Goal: Task Accomplishment & Management: Complete application form

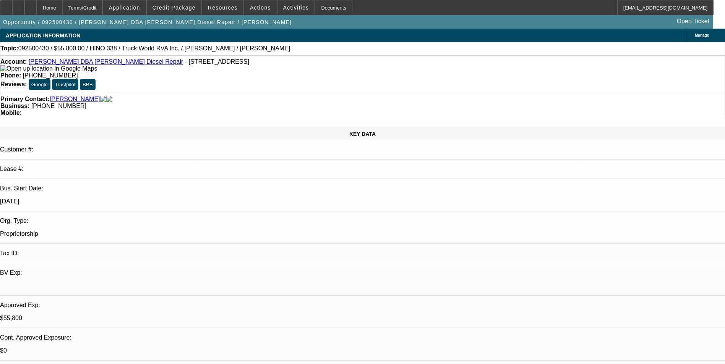
select select "0.1"
select select "0"
select select "0.1"
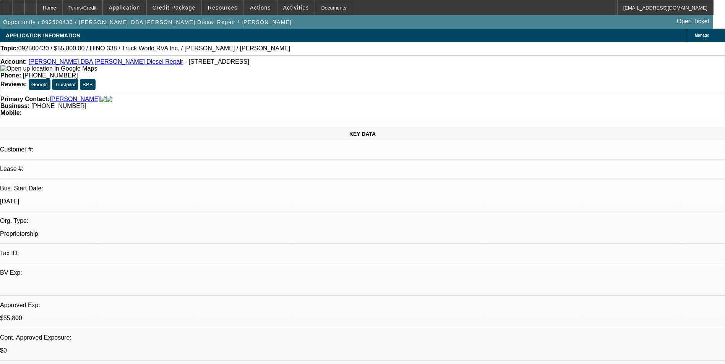
select select "0"
select select "0.1"
select select "0"
select select "1"
select select "2"
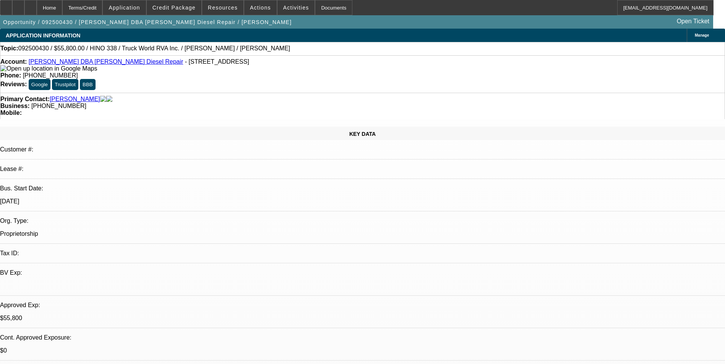
select select "4"
select select "1"
select select "2"
select select "6"
select select "1"
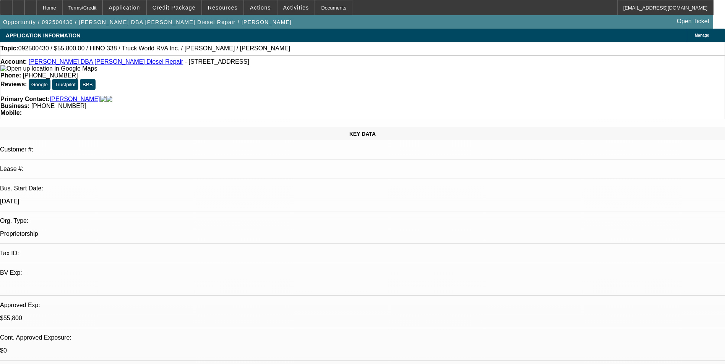
select select "2"
select select "6"
select select "1"
select select "2"
select select "6"
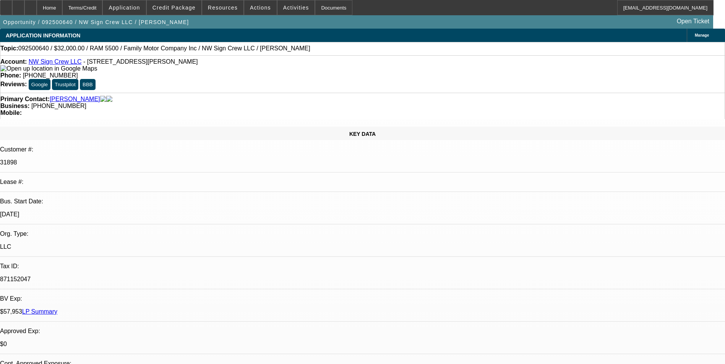
select select "0"
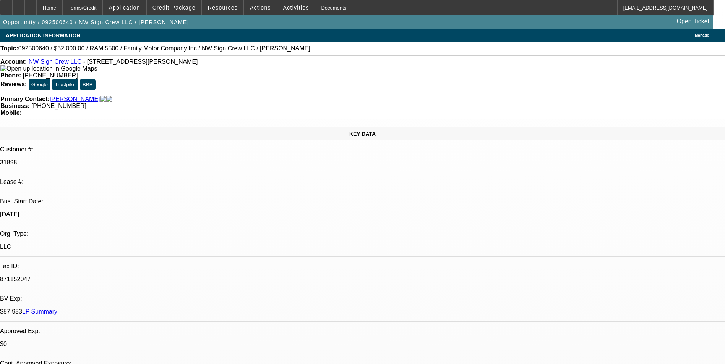
select select "2"
select select "0"
select select "2"
select select "0"
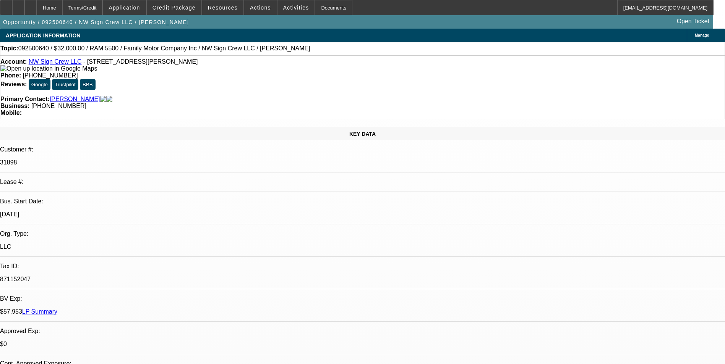
select select "1"
select select "3"
select select "6"
select select "1"
select select "3"
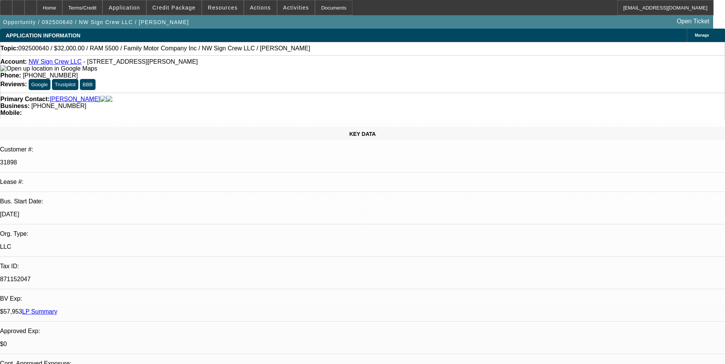
select select "6"
select select "1"
select select "2"
select select "6"
select select "1"
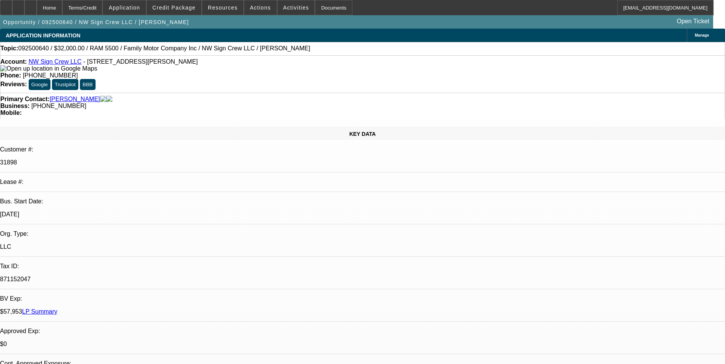
select select "2"
select select "6"
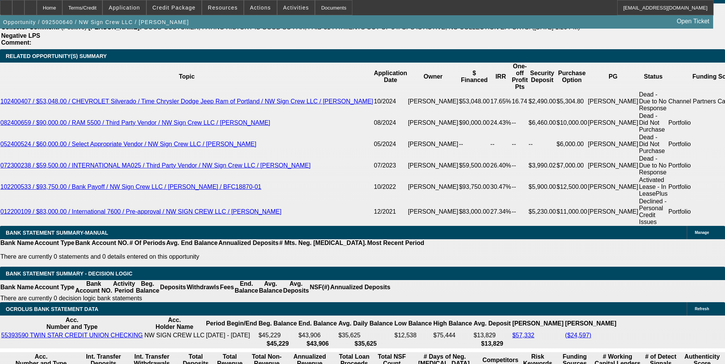
scroll to position [1337, 0]
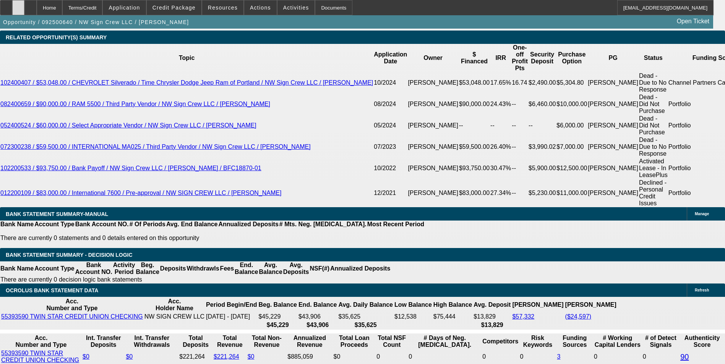
click at [24, 11] on div at bounding box center [18, 7] width 12 height 15
click at [37, 10] on div at bounding box center [30, 7] width 12 height 15
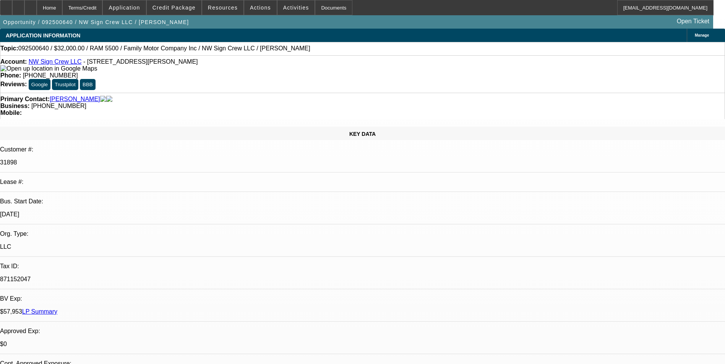
select select "0"
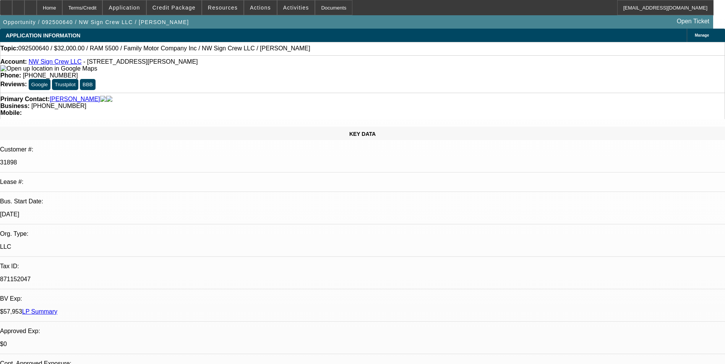
select select "2"
select select "0"
select select "2"
select select "0"
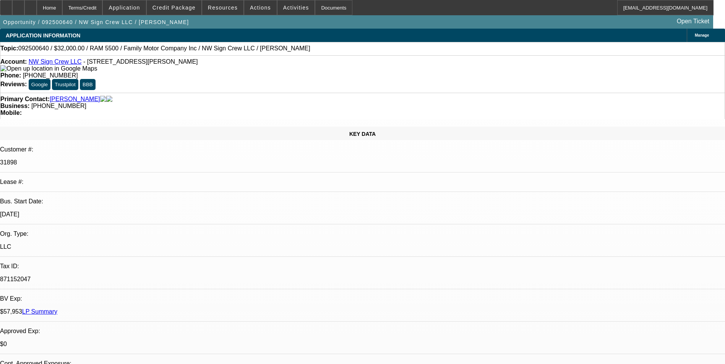
select select "1"
select select "3"
select select "6"
select select "1"
select select "3"
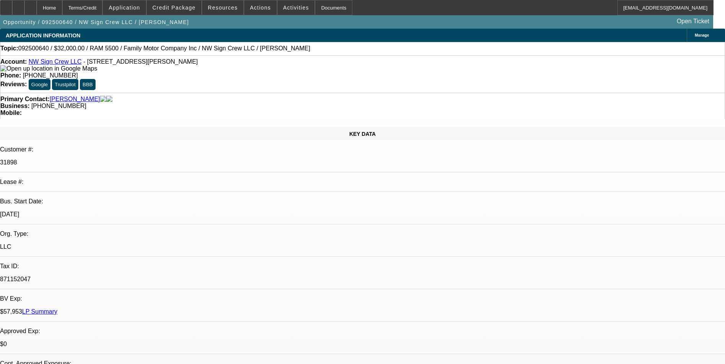
select select "6"
select select "1"
select select "2"
select select "6"
select select "1"
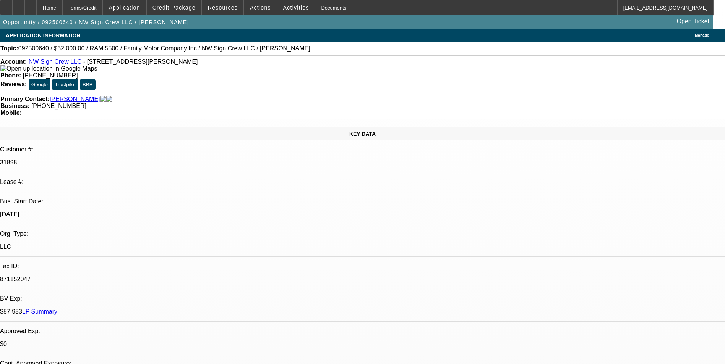
select select "2"
select select "6"
click at [103, 11] on div "Terms/Credit" at bounding box center [82, 7] width 40 height 15
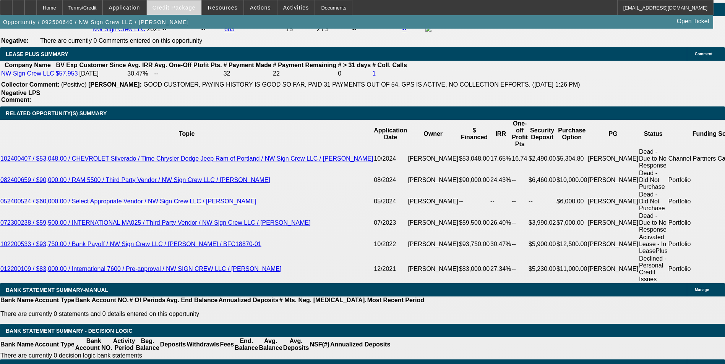
click at [192, 10] on span "Credit Package" at bounding box center [173, 8] width 43 height 6
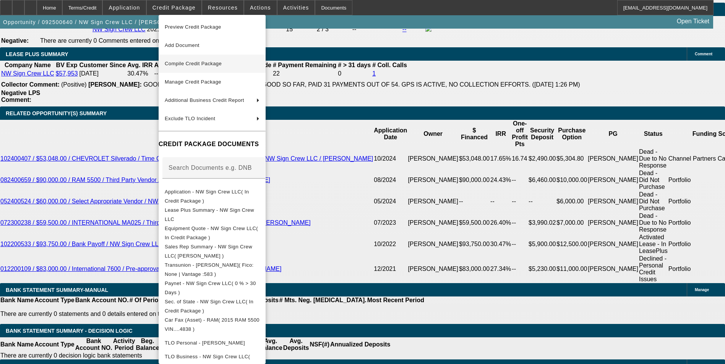
scroll to position [1304, 0]
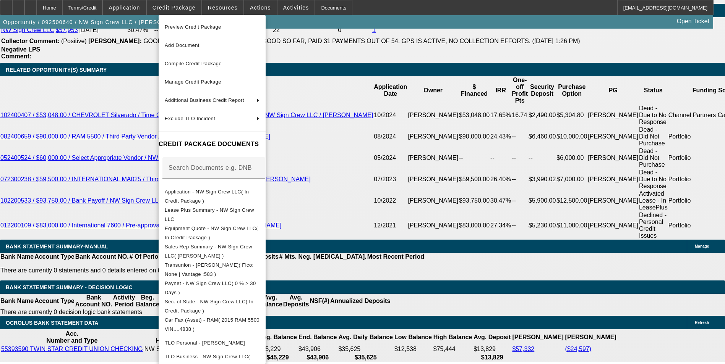
click at [479, 159] on div at bounding box center [362, 182] width 725 height 364
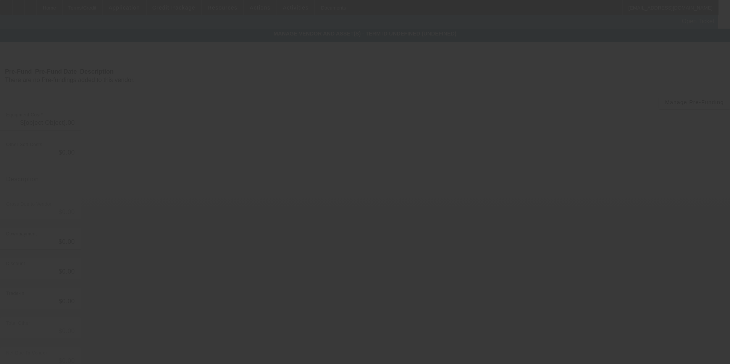
type input "$36,750.00"
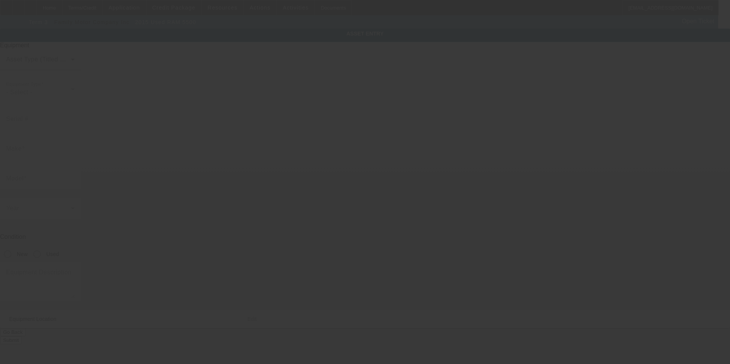
type input "3C7WRNAL6FG544838"
type input "Ram"
type input "5500"
radio input "true"
type input "13628 Reeder Rd SW"
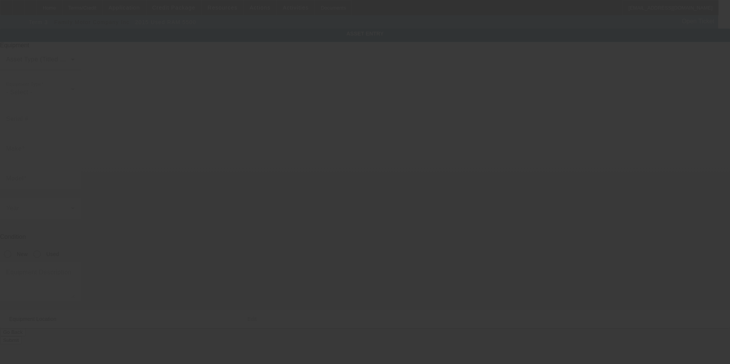
type input "Tenino"
type input "98589"
type input "Thurston"
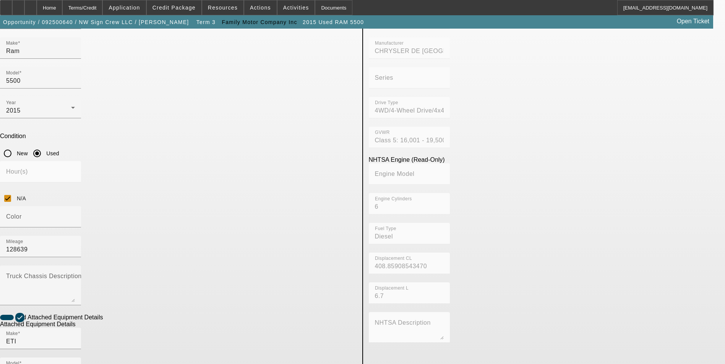
scroll to position [115, 0]
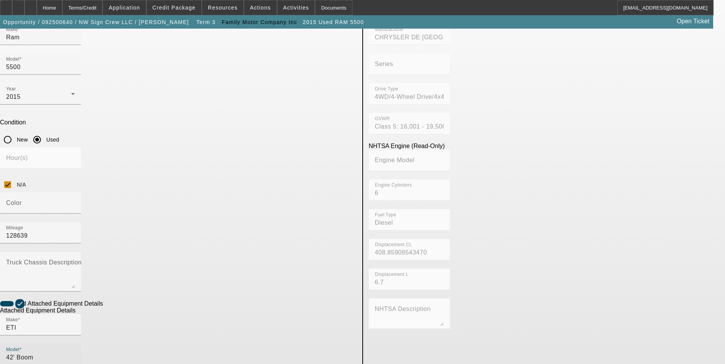
click at [75, 353] on input "42' Boom" at bounding box center [40, 357] width 69 height 9
type input "4"
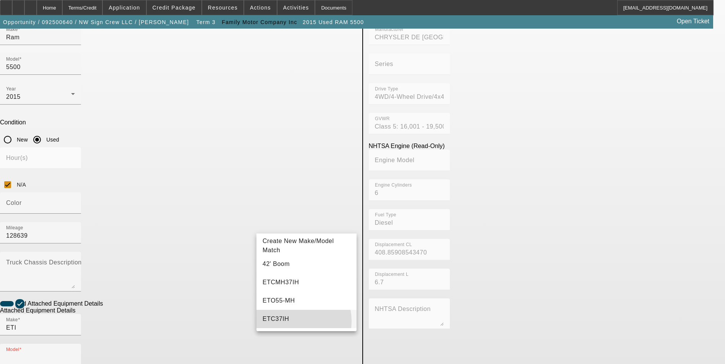
click at [289, 322] on mat-option "ETC37IH" at bounding box center [306, 319] width 100 height 18
type input "ETC37IH"
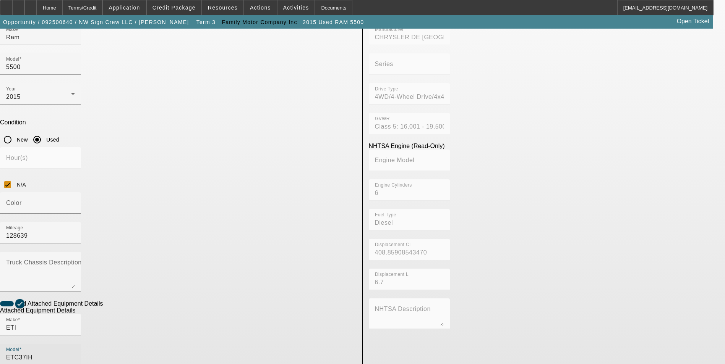
checkbox input "false"
type input "0715C711468"
click at [82, 204] on app-asset-collateral-manage "ASSET ENTRY Delete asset USER INPUT - CHASSIS Asset Type (Titled or Non-Titled)…" at bounding box center [362, 233] width 725 height 639
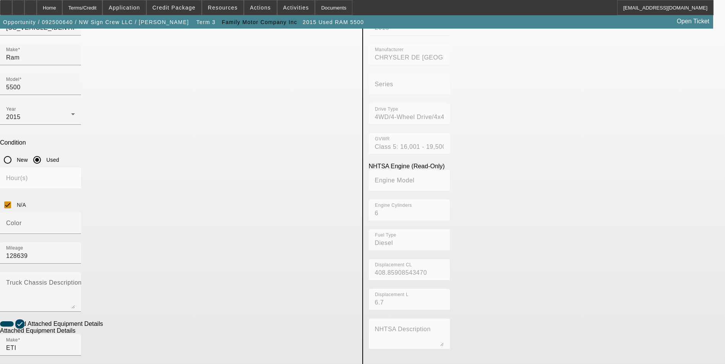
scroll to position [158, 0]
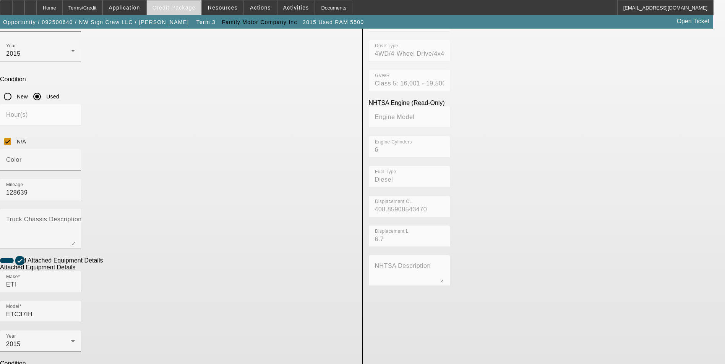
click at [189, 5] on span "Credit Package" at bounding box center [173, 8] width 43 height 6
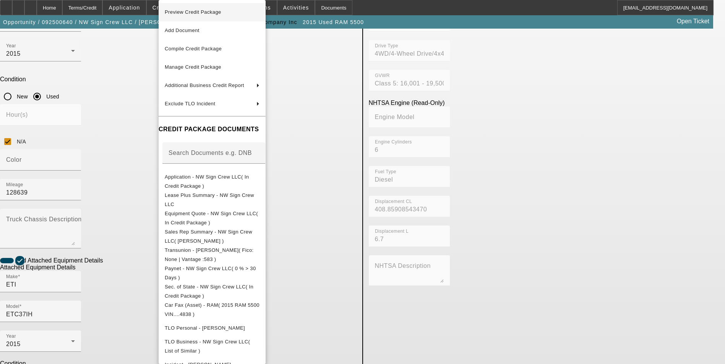
click at [206, 13] on span "Preview Credit Package" at bounding box center [193, 12] width 57 height 6
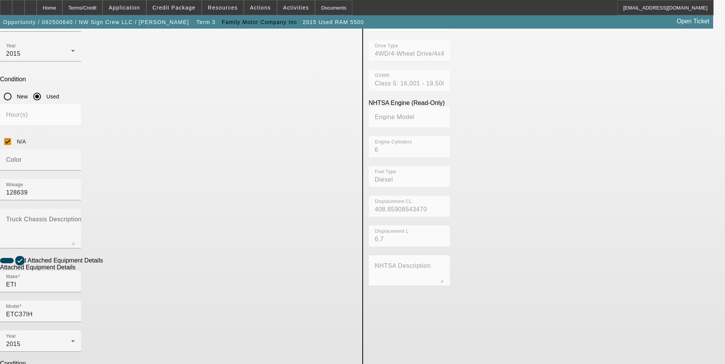
drag, startPoint x: 24, startPoint y: 187, endPoint x: 29, endPoint y: 183, distance: 6.7
click at [24, 187] on app-asset-collateral-manage "ASSET ENTRY Delete asset USER INPUT - CHASSIS Asset Type (Titled or Non-Titled)…" at bounding box center [362, 190] width 725 height 639
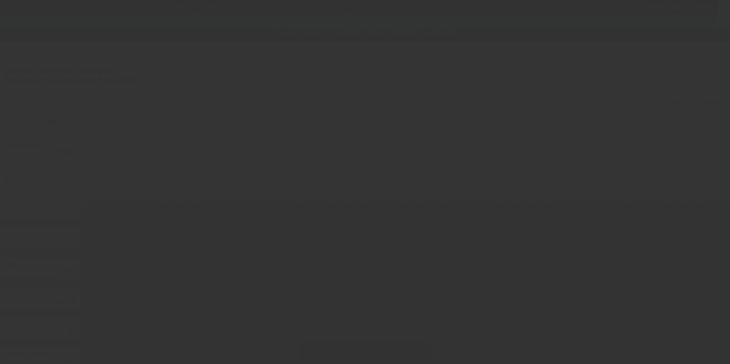
type input "$36,750.00"
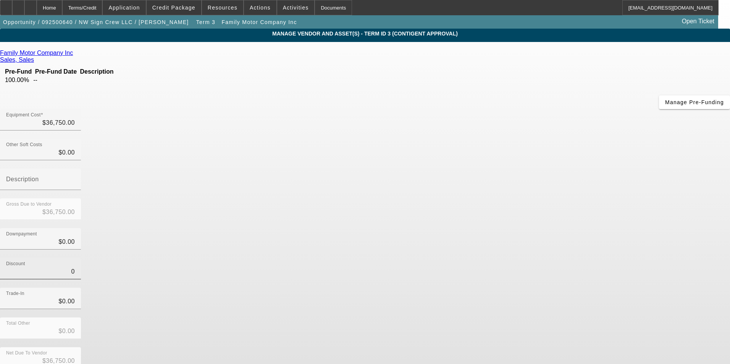
click at [75, 267] on input "0" at bounding box center [40, 271] width 69 height 9
type input "$0.00"
drag, startPoint x: 513, startPoint y: 202, endPoint x: 516, endPoint y: 218, distance: 16.0
click at [513, 288] on div "Trade-In $0.00" at bounding box center [365, 303] width 730 height 30
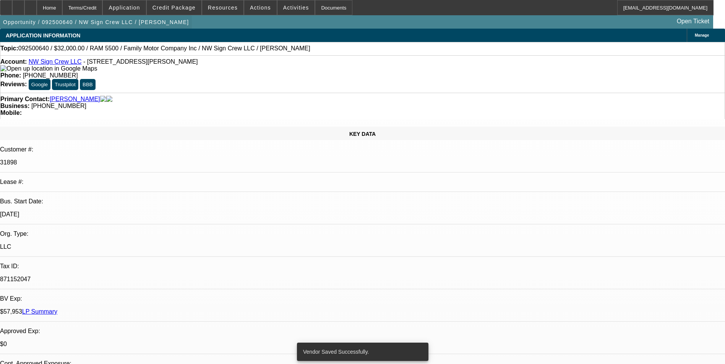
select select "0"
select select "3"
select select "0"
select select "6"
select select "0"
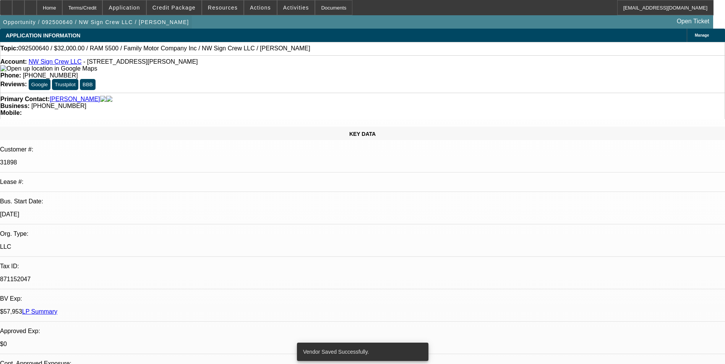
select select "3"
select select "0"
select select "6"
select select "0"
select select "2"
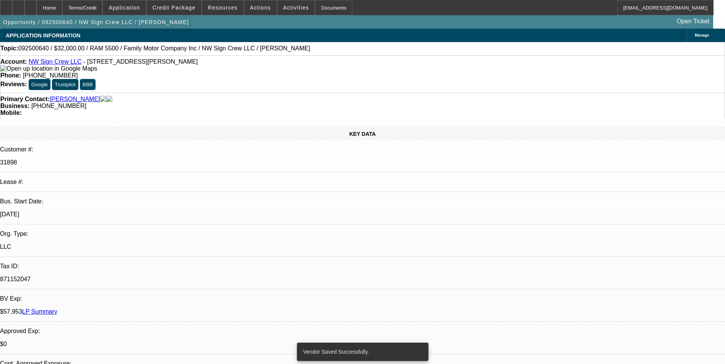
select select "2"
select select "0"
select select "6"
select select "0"
select select "2"
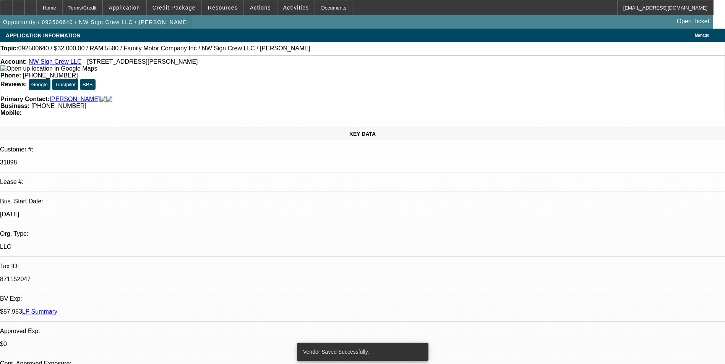
select select "2"
select select "0"
select select "6"
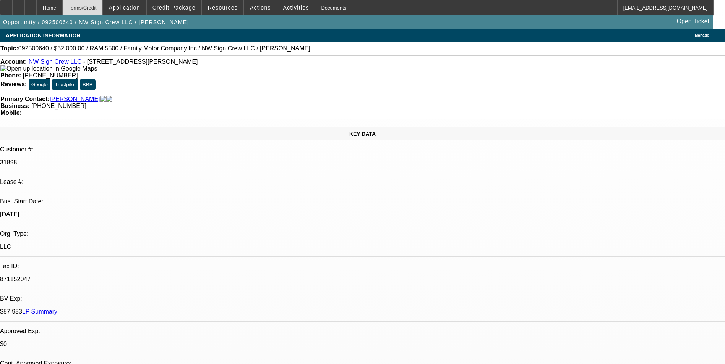
click at [103, 11] on div "Terms/Credit" at bounding box center [82, 7] width 40 height 15
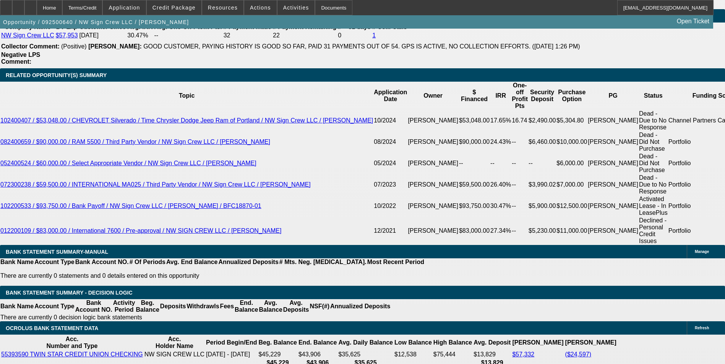
scroll to position [1343, 0]
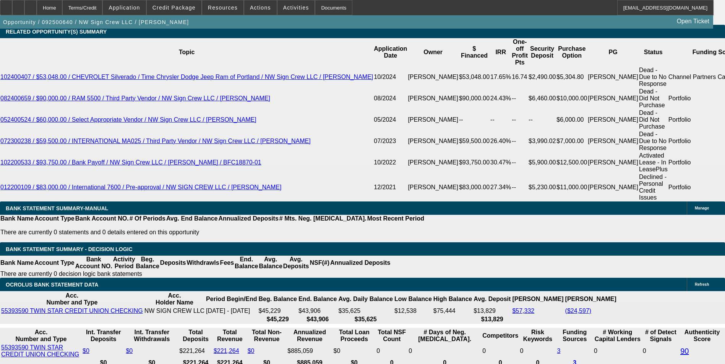
type input "1285.0"
type input "$2,570.00"
type input "UNKNOWN"
type input "$1,285.00"
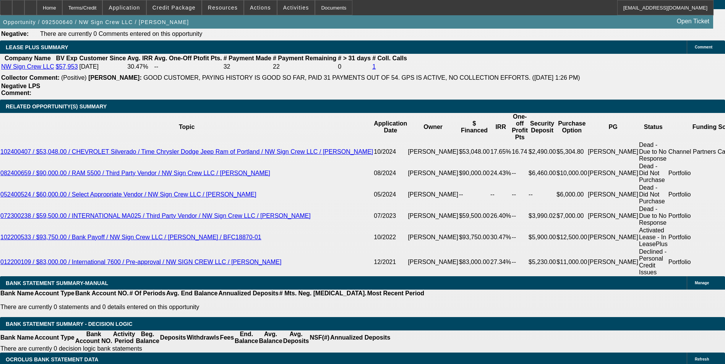
scroll to position [1266, 0]
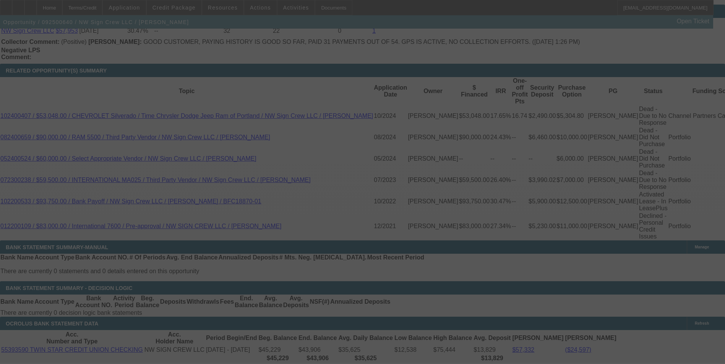
scroll to position [1304, 0]
select select "0"
select select "2"
select select "0"
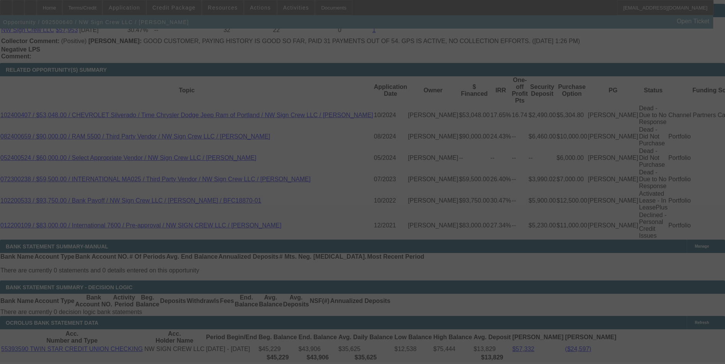
select select "6"
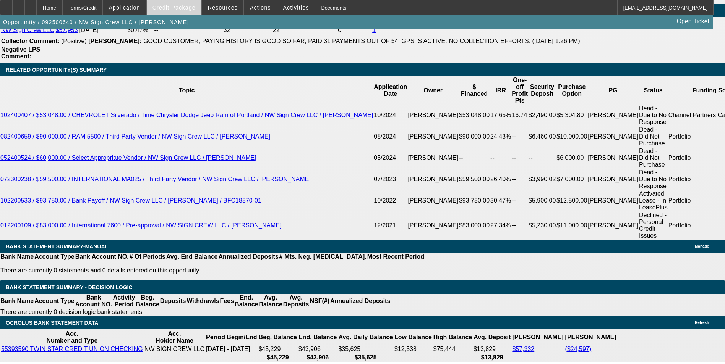
click at [175, 10] on span "Credit Package" at bounding box center [173, 8] width 43 height 6
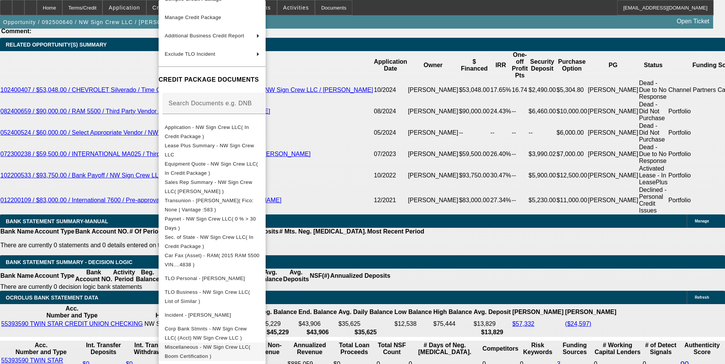
scroll to position [1343, 0]
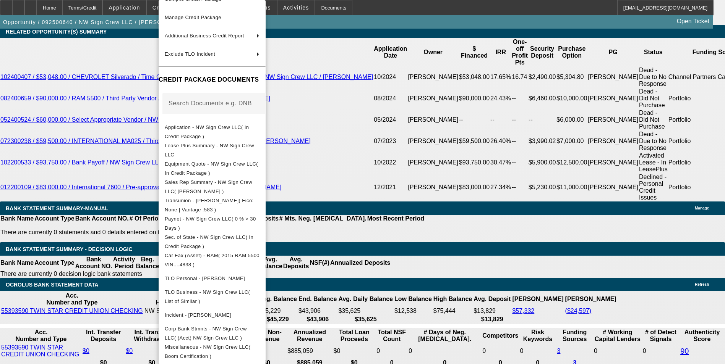
click at [128, 80] on div at bounding box center [362, 182] width 725 height 364
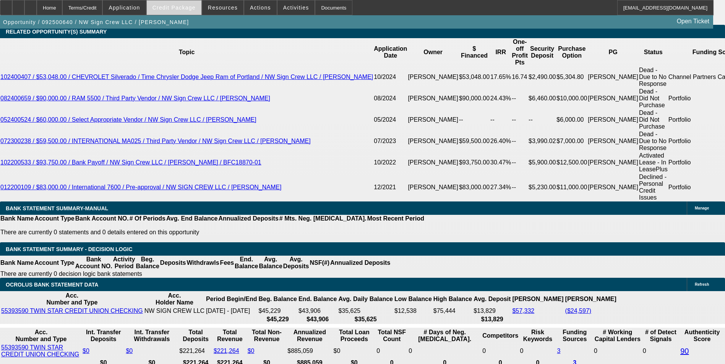
click at [188, 6] on span "Credit Package" at bounding box center [173, 8] width 43 height 6
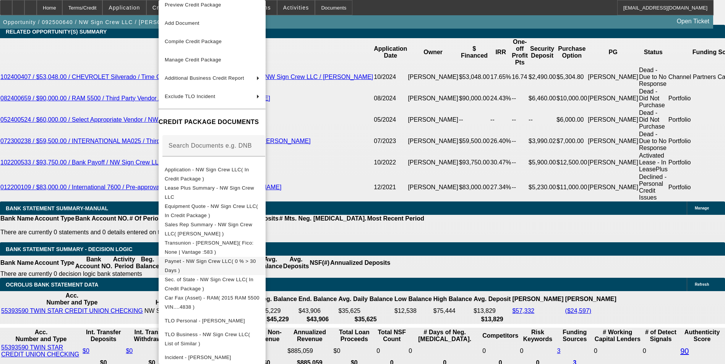
scroll to position [0, 0]
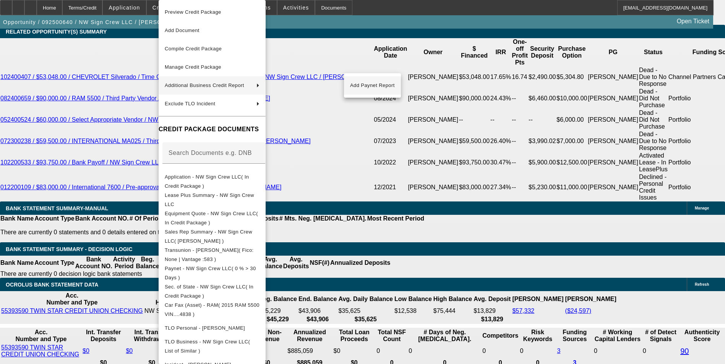
click at [376, 85] on span "Add Paynet Report" at bounding box center [372, 85] width 45 height 9
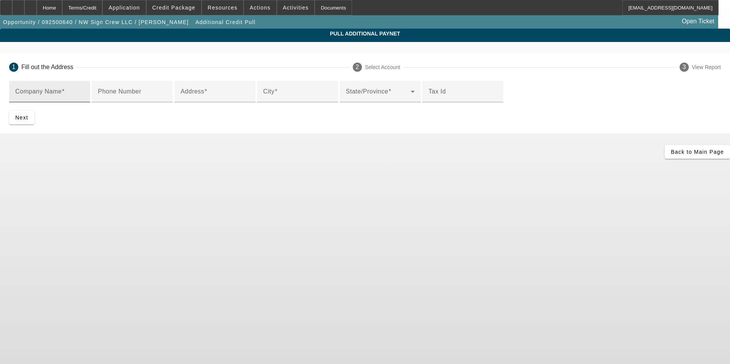
click at [84, 87] on div "Company Name" at bounding box center [49, 91] width 69 height 21
click at [62, 91] on mat-label "Company Name" at bounding box center [38, 91] width 47 height 6
click at [84, 91] on input "Company Name" at bounding box center [49, 94] width 69 height 9
paste input "Family Motor Company Inc"
type input "Family Motor Company Inc"
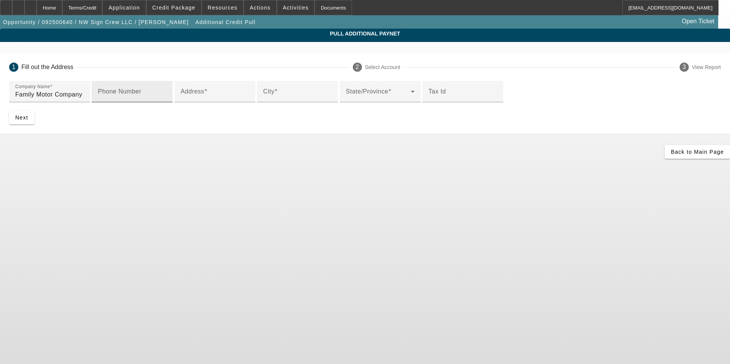
click at [167, 99] on input "Phone Number" at bounding box center [132, 94] width 69 height 9
type input "2085028823"
drag, startPoint x: 222, startPoint y: 156, endPoint x: 206, endPoint y: 156, distance: 16.0
click at [220, 99] on input "Address" at bounding box center [215, 94] width 69 height 9
paste input "29629 N Old Hwy 95"
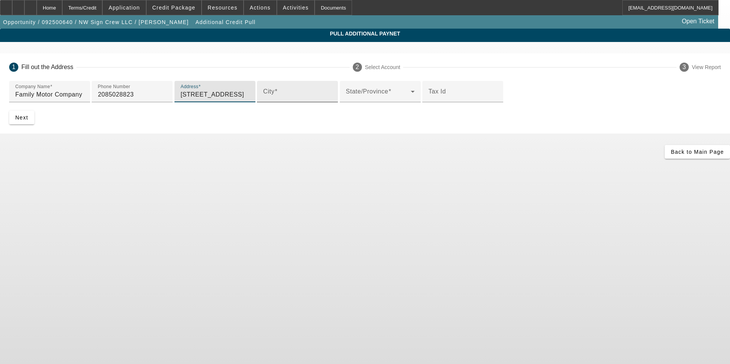
type input "29629 N Old Hwy 95"
click at [263, 99] on input "City" at bounding box center [297, 94] width 69 height 9
type input "Athol"
click at [21, 159] on app-additional-credit-pull "Pull Additional Paynet 1 Fill out the Address 2 Select Account 3 View Report Co…" at bounding box center [365, 94] width 730 height 130
click at [28, 121] on span "Next" at bounding box center [21, 118] width 13 height 6
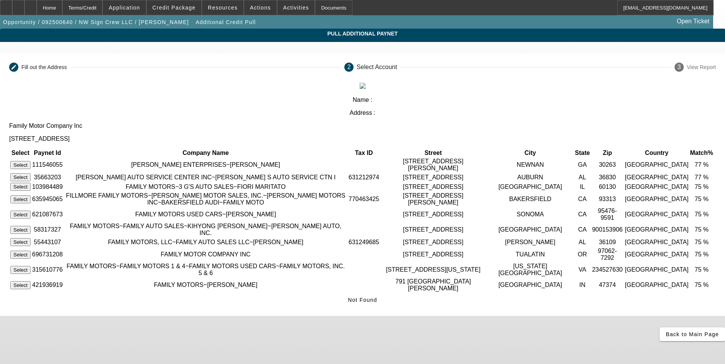
click at [31, 255] on button "Select" at bounding box center [20, 255] width 20 height 8
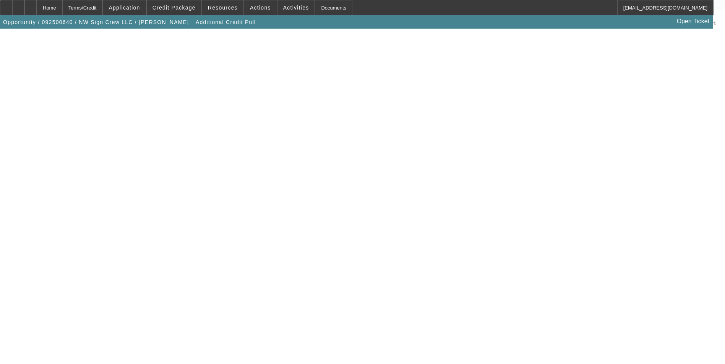
scroll to position [134, 0]
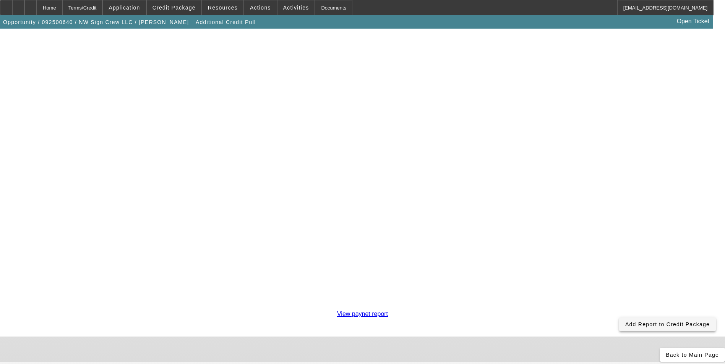
click at [625, 322] on span "Add Report to Credit Package" at bounding box center [667, 325] width 84 height 6
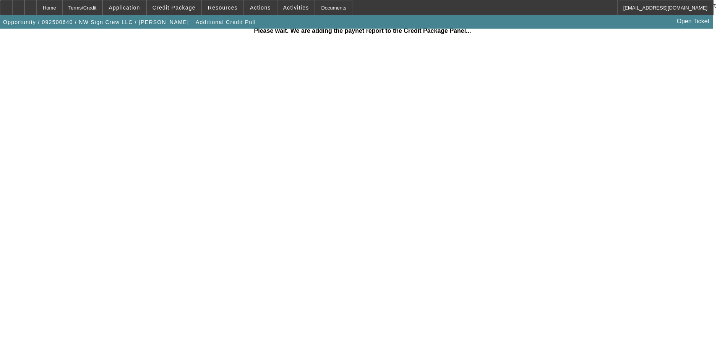
scroll to position [129, 0]
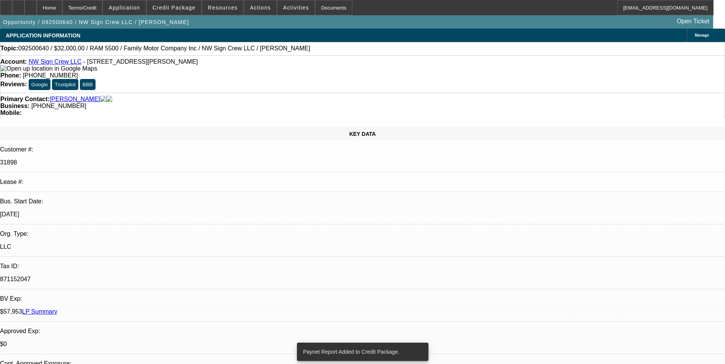
select select "0"
select select "3"
select select "0"
select select "6"
select select "0"
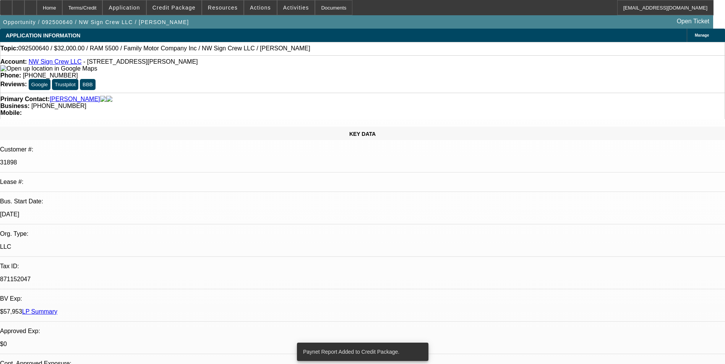
select select "3"
select select "0"
select select "6"
select select "0"
select select "2"
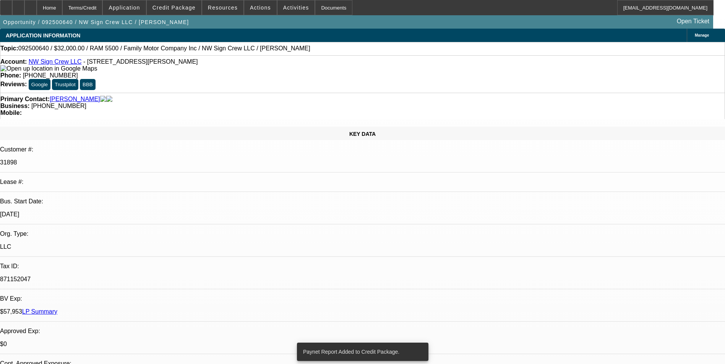
select select "2"
select select "0"
select select "6"
select select "0"
select select "2"
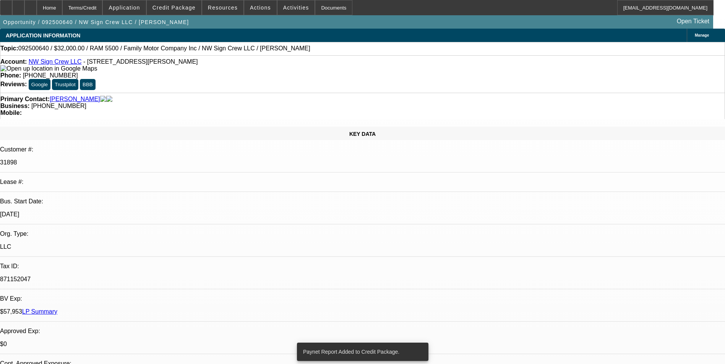
select select "2"
select select "0"
select select "6"
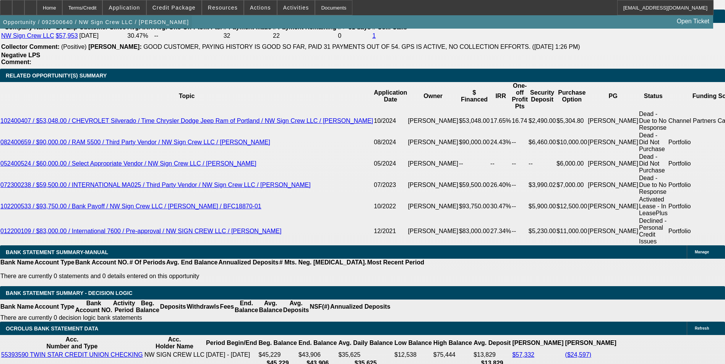
scroll to position [1342, 0]
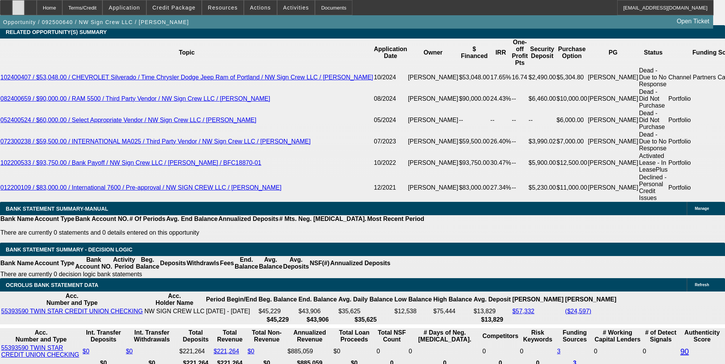
click at [18, 5] on icon at bounding box center [18, 5] width 0 height 0
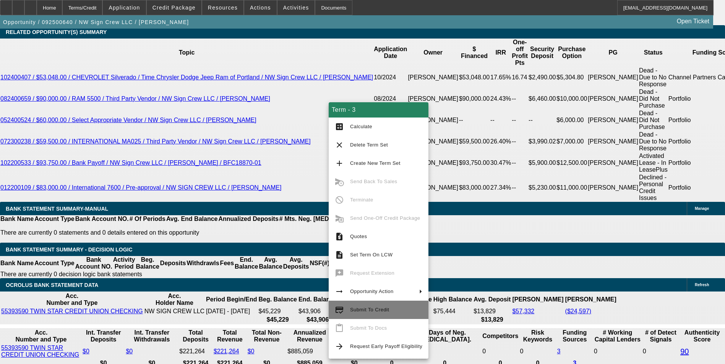
click at [379, 314] on span "Submit To Credit" at bounding box center [386, 310] width 72 height 9
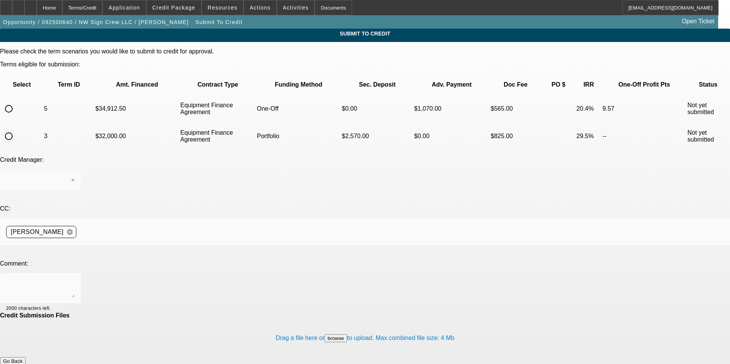
click at [16, 129] on input "radio" at bounding box center [8, 136] width 15 height 15
radio input "true"
click at [75, 273] on div at bounding box center [40, 288] width 69 height 31
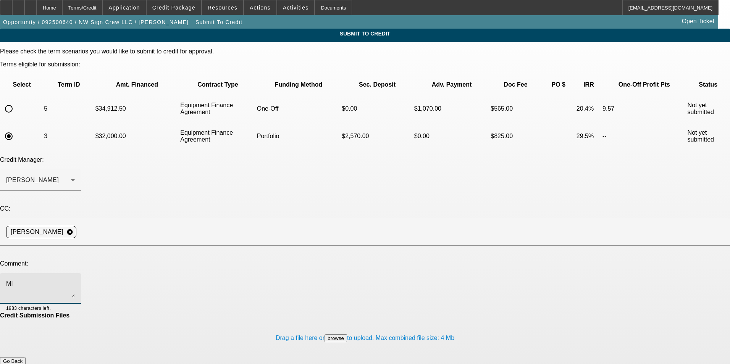
type textarea "M"
click at [178, 8] on span "Credit Package" at bounding box center [173, 8] width 43 height 6
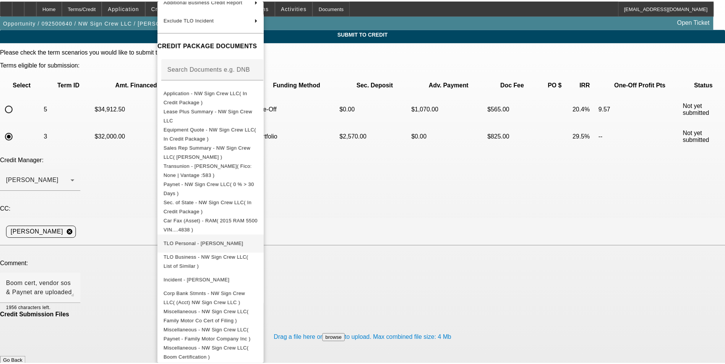
scroll to position [89, 0]
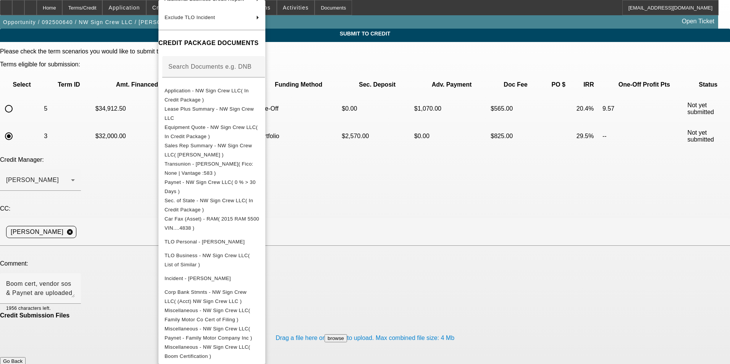
click at [382, 208] on div at bounding box center [365, 182] width 730 height 364
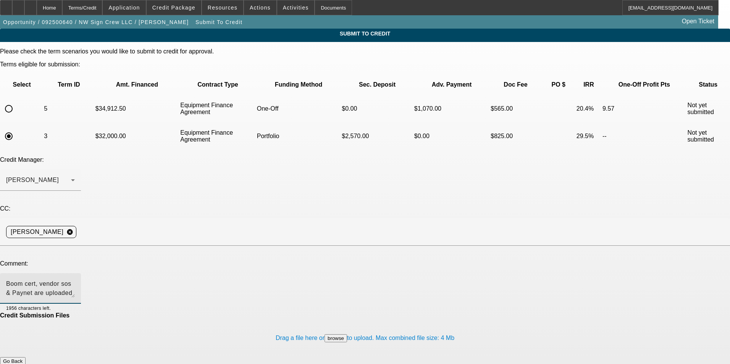
click at [75, 280] on textarea "Boom cert, vendor sos & Paynet are uploaded" at bounding box center [40, 289] width 69 height 18
click at [75, 280] on textarea "Boom cert, vendor sos & Paynet are uploaded in misc." at bounding box center [40, 289] width 69 height 18
click at [75, 280] on textarea "Boom cert, vendor sos & Paynet are uploaded in misc" at bounding box center [40, 289] width 69 height 18
drag, startPoint x: 383, startPoint y: 214, endPoint x: 378, endPoint y: 215, distance: 5.9
click at [75, 280] on textarea "Vendor invoice uploaded. Boom cert, vendor sos & Paynet are uploaded in misc. H…" at bounding box center [40, 289] width 69 height 18
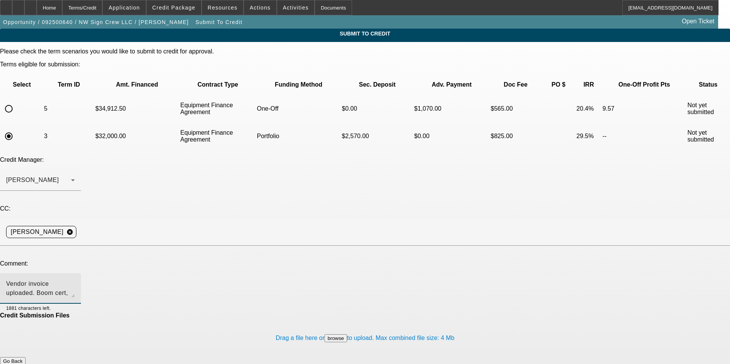
paste textarea "https://www.familymotorcoidaho.com/"
type textarea "Vendor invoice uploaded. Boom cert, vendor sos & Paynet are uploaded in misc. H…"
click at [22, 364] on button "Submit" at bounding box center [11, 370] width 22 height 8
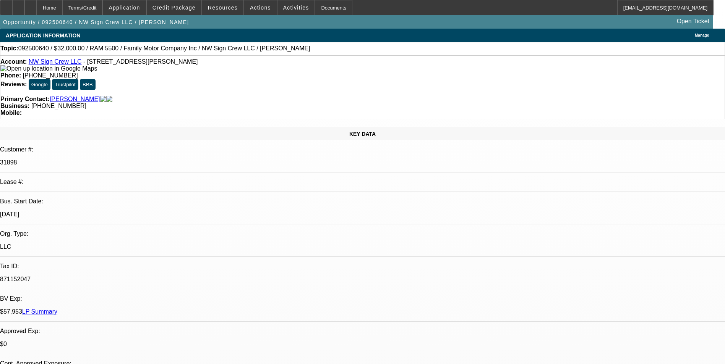
select select "0"
select select "3"
select select "0"
select select "6"
select select "0"
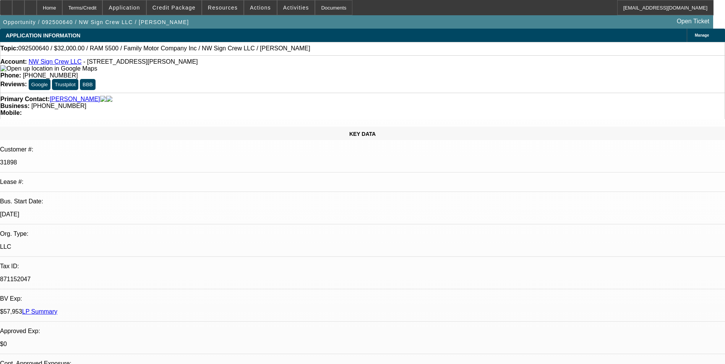
select select "3"
select select "0"
select select "6"
select select "0"
select select "2"
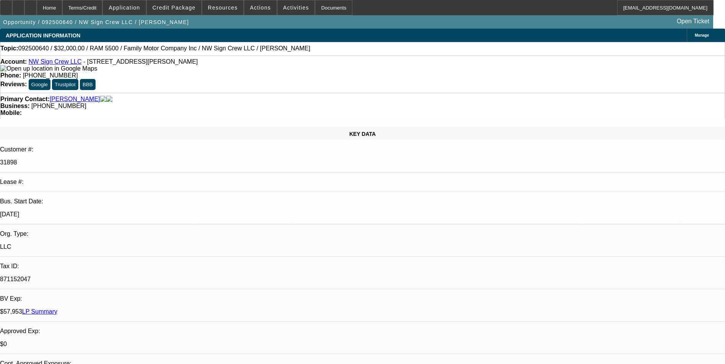
select select "2"
select select "0"
select select "6"
select select "0"
select select "2"
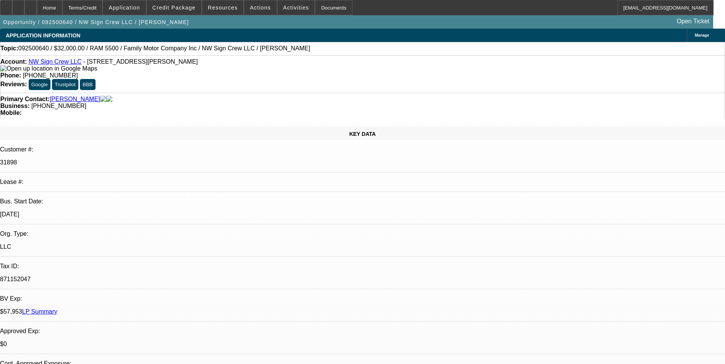
select select "2"
select select "0"
select select "6"
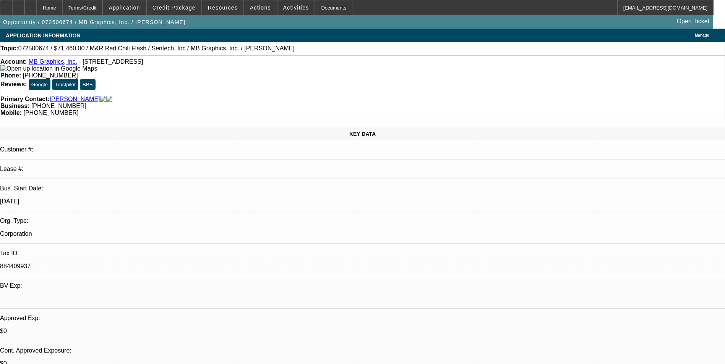
select select "0.1"
select select "0"
select select "0.1"
select select "0"
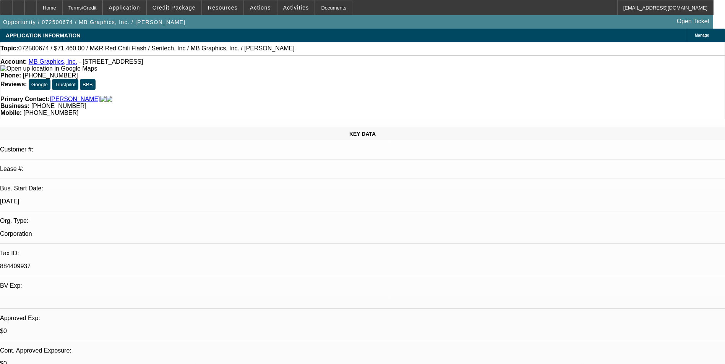
select select "0.1"
select select "0"
select select "0.1"
select select "0"
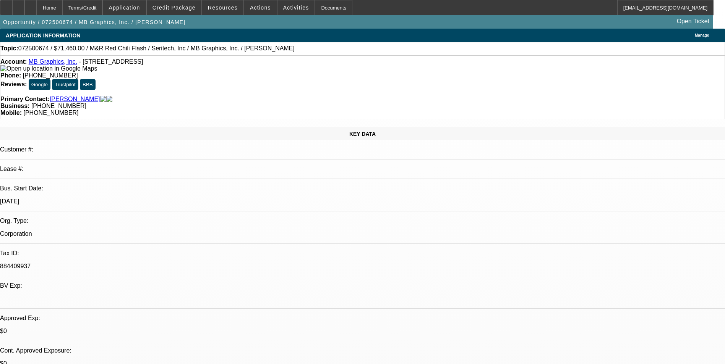
select select "0"
select select "0.1"
select select "1"
select select "5"
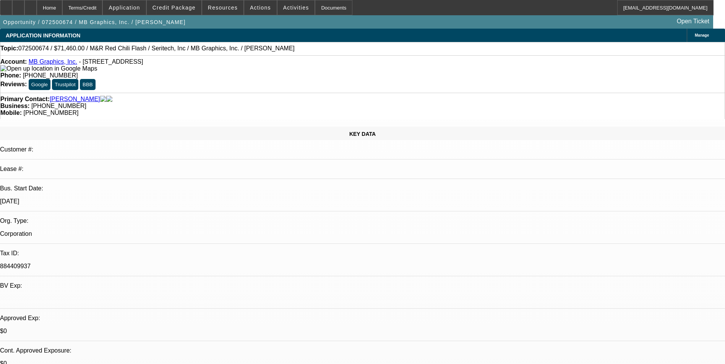
select select "1"
select select "5"
select select "1"
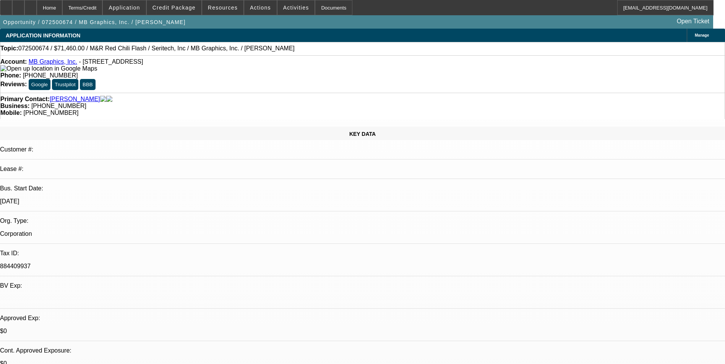
select select "5"
select select "1"
select select "5"
